Goal: Task Accomplishment & Management: Complete application form

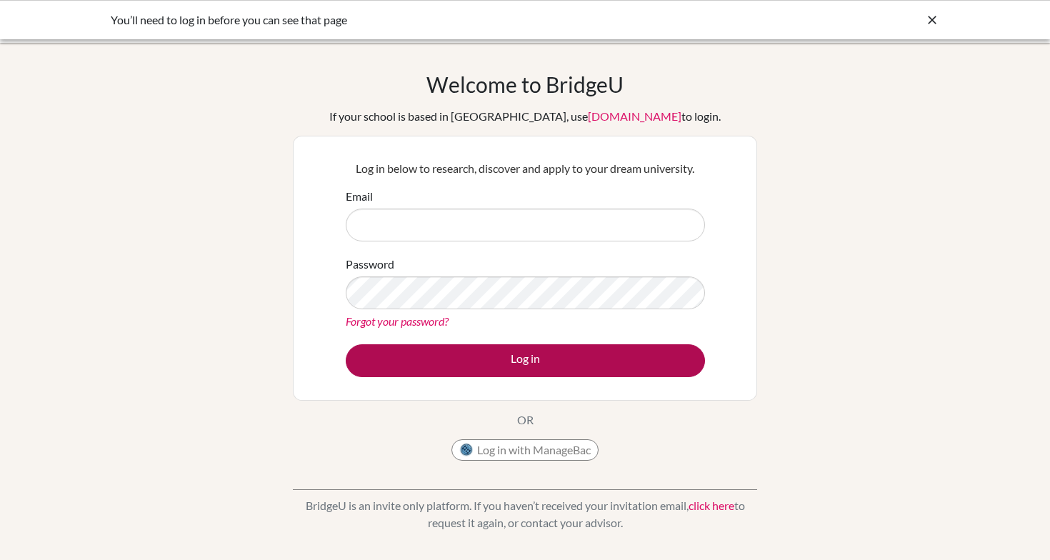
type input "giribabu.venkata@acsinternational.edu.sg"
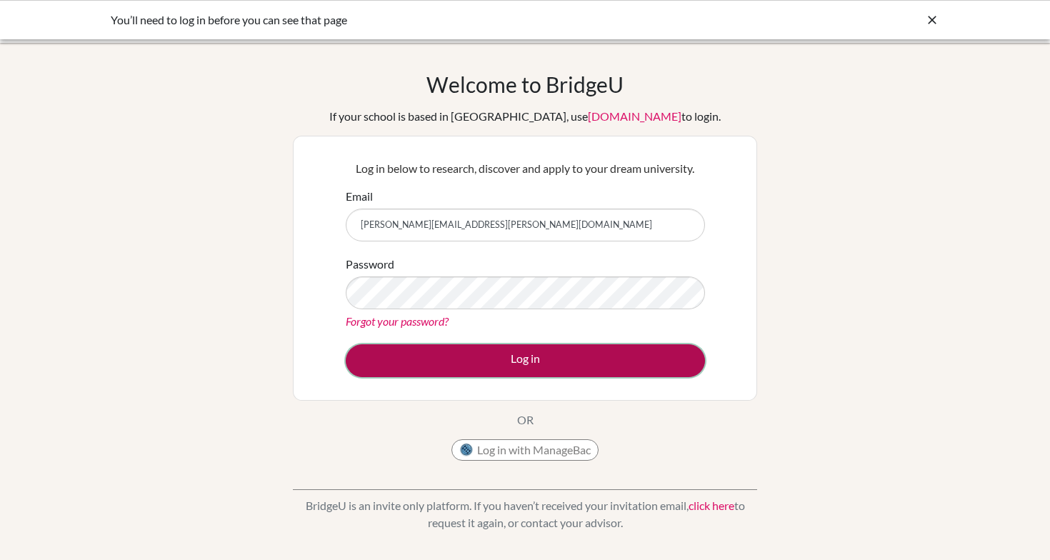
click at [450, 363] on button "Log in" at bounding box center [525, 360] width 359 height 33
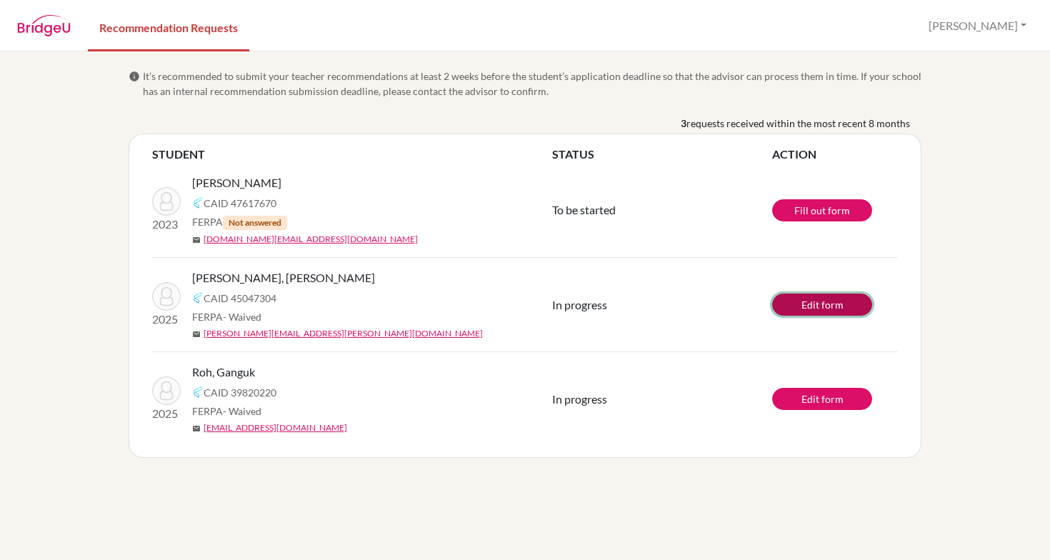
click at [818, 305] on link "Edit form" at bounding box center [822, 305] width 100 height 22
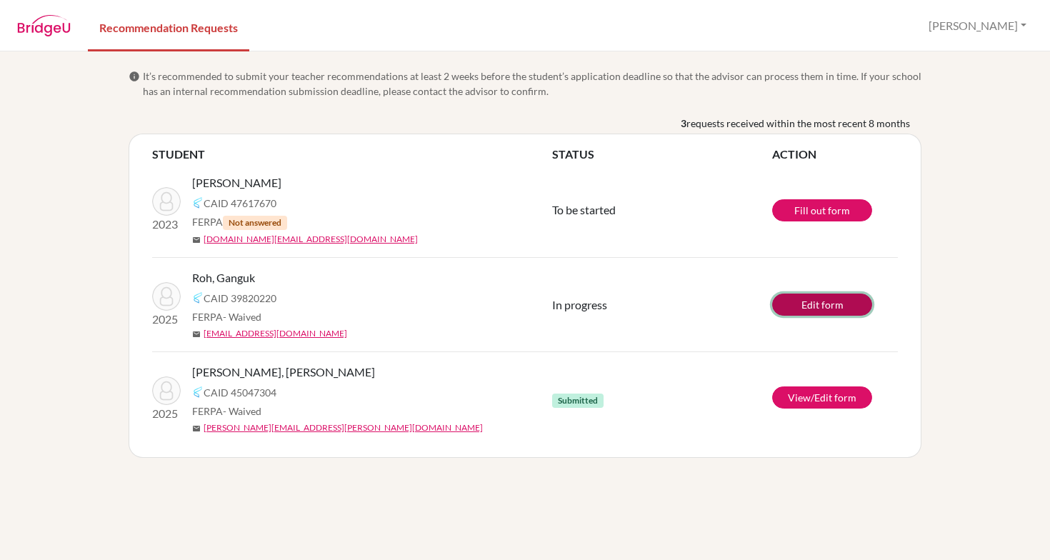
click at [803, 306] on link "Edit form" at bounding box center [822, 305] width 100 height 22
click at [819, 303] on link "Edit form" at bounding box center [822, 305] width 100 height 22
